Goal: Navigation & Orientation: Find specific page/section

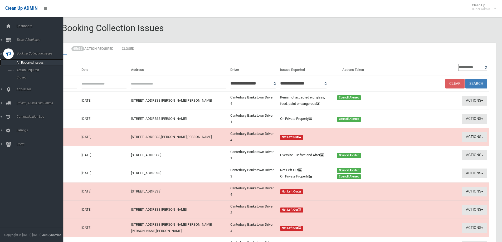
click at [29, 62] on span "All Reported Issues" at bounding box center [39, 63] width 48 height 4
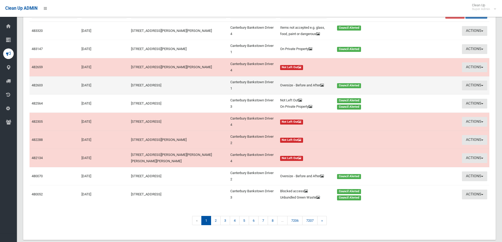
scroll to position [81, 0]
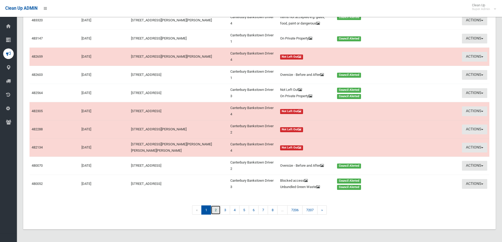
click at [215, 211] on link "2" at bounding box center [216, 210] width 10 height 9
